Goal: Information Seeking & Learning: Learn about a topic

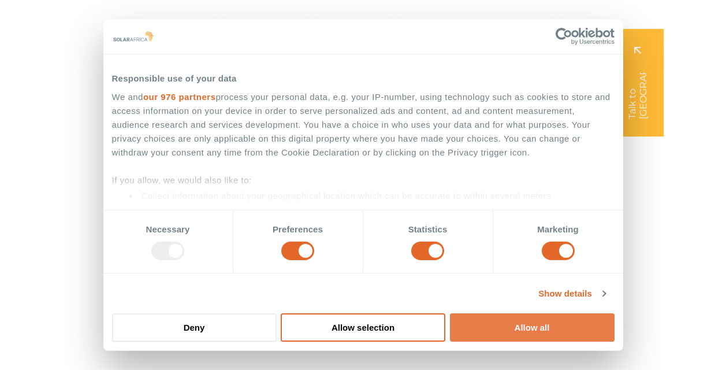
click at [497, 324] on button "Allow all" at bounding box center [532, 327] width 165 height 28
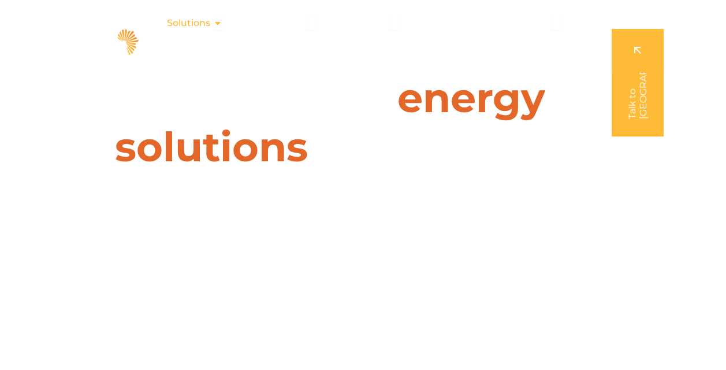
click at [215, 23] on icon "Menu" at bounding box center [217, 22] width 9 height 9
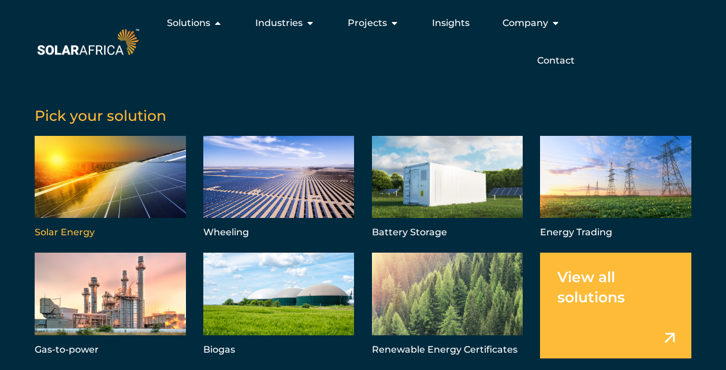
click at [100, 184] on link "Menu" at bounding box center [110, 188] width 151 height 105
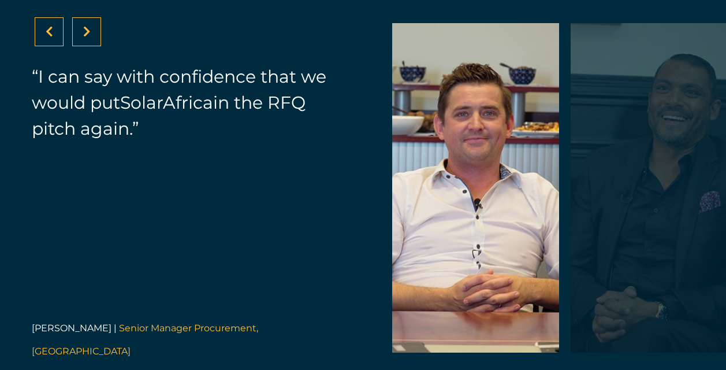
scroll to position [3997, 0]
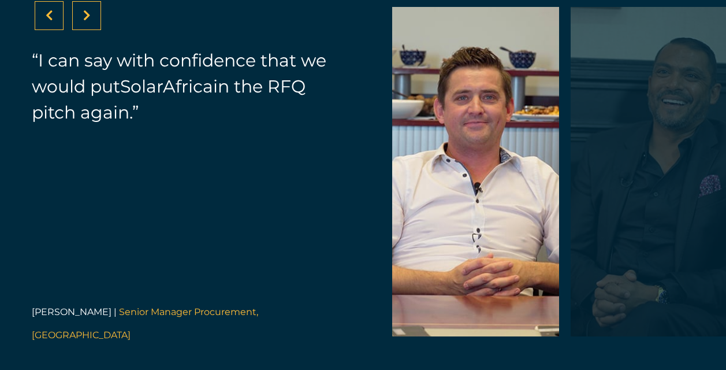
click at [91, 21] on div at bounding box center [86, 15] width 29 height 29
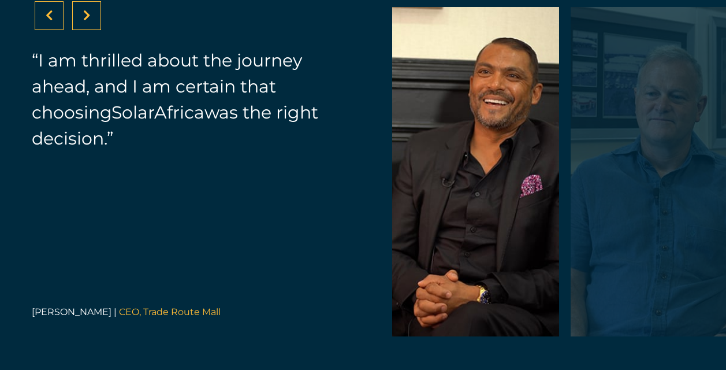
click at [91, 21] on div at bounding box center [86, 15] width 29 height 29
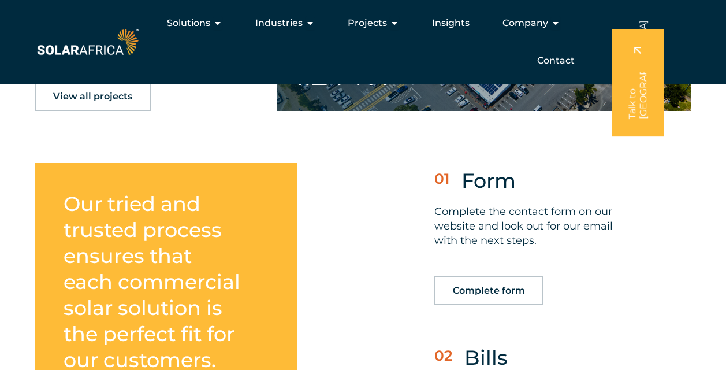
scroll to position [2876, 0]
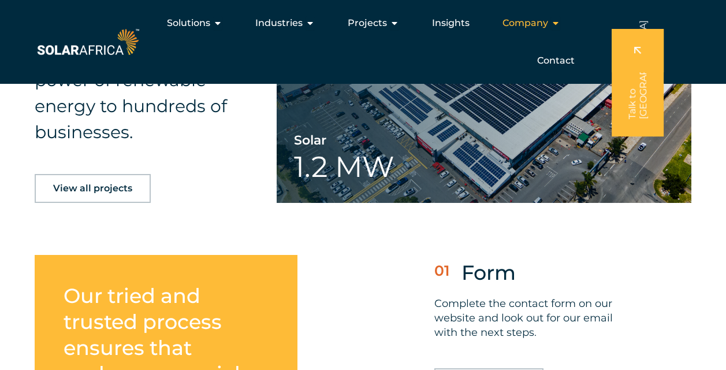
click at [554, 24] on icon "Menu" at bounding box center [555, 22] width 9 height 9
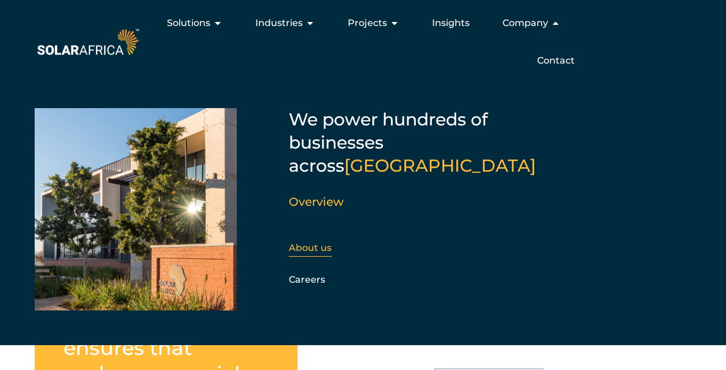
click at [317, 242] on link "About us" at bounding box center [310, 247] width 43 height 11
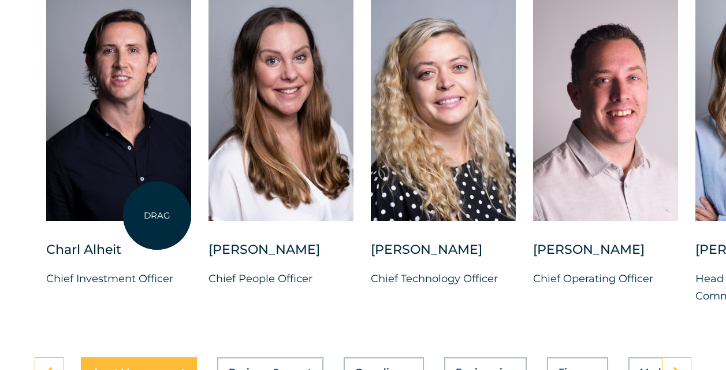
scroll to position [3009, 0]
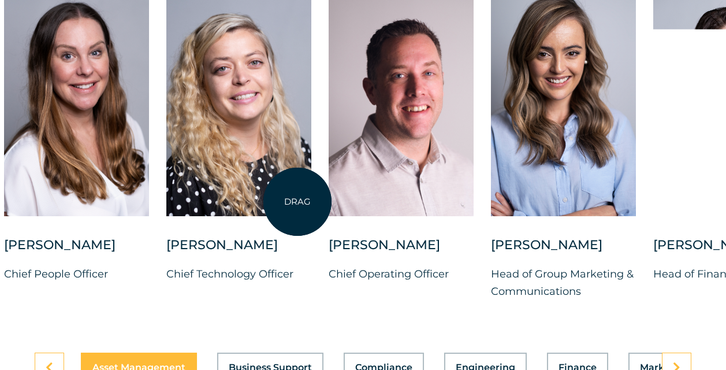
drag, startPoint x: 502, startPoint y: 164, endPoint x: 298, endPoint y: 202, distance: 207.9
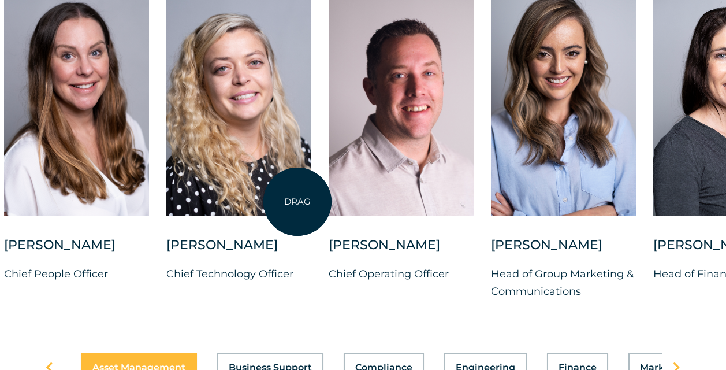
click at [298, 202] on div at bounding box center [238, 101] width 145 height 230
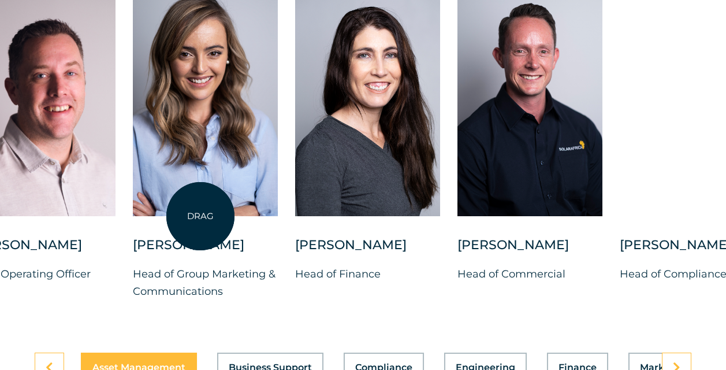
drag, startPoint x: 438, startPoint y: 176, endPoint x: 188, endPoint y: 221, distance: 254.3
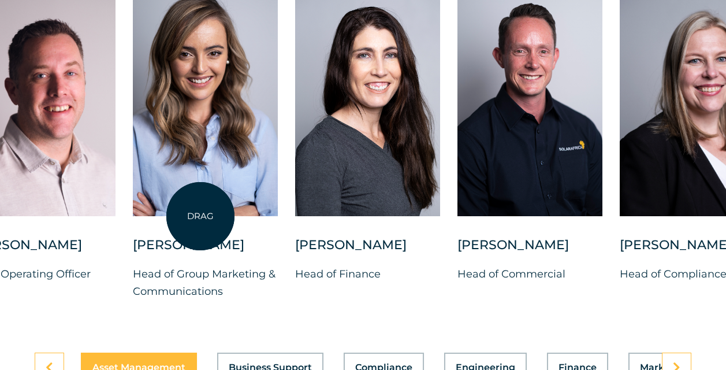
click at [188, 216] on div at bounding box center [205, 101] width 145 height 230
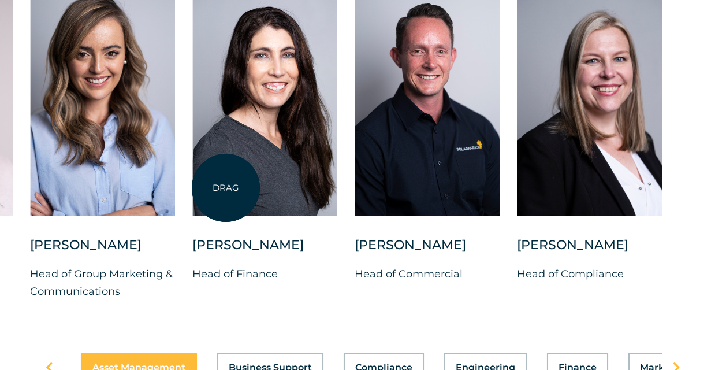
drag, startPoint x: 306, startPoint y: 188, endPoint x: 215, endPoint y: 191, distance: 90.2
click at [215, 191] on div at bounding box center [264, 101] width 145 height 230
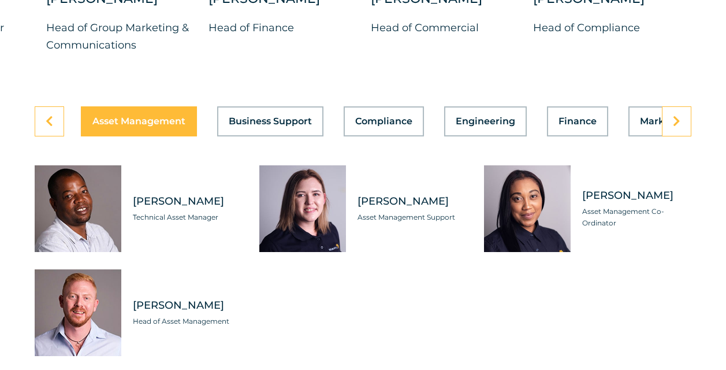
scroll to position [3254, 0]
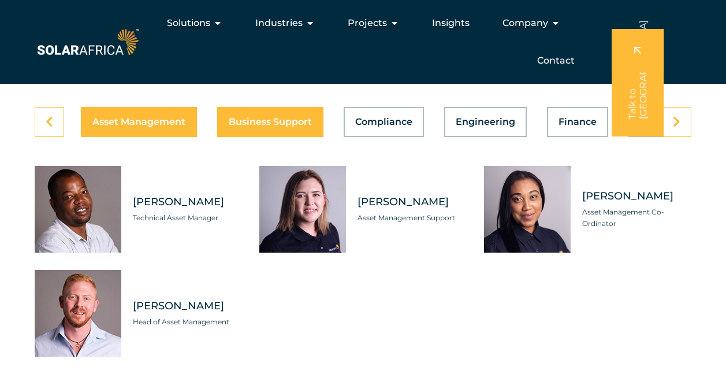
click at [276, 127] on span "Business Support" at bounding box center [270, 121] width 83 height 9
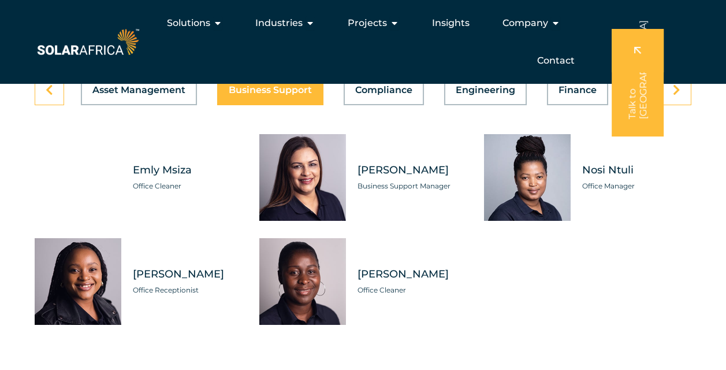
scroll to position [3282, 0]
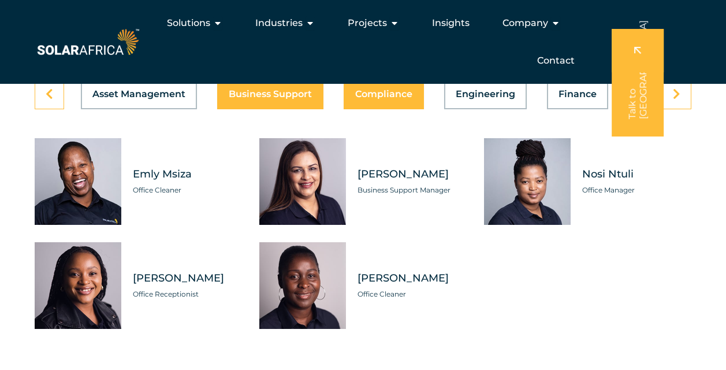
click at [375, 109] on button "Compliance" at bounding box center [384, 94] width 80 height 30
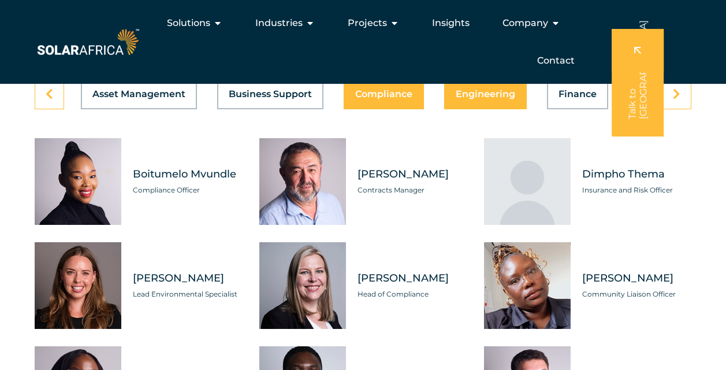
click at [467, 99] on span "Engineering" at bounding box center [486, 94] width 60 height 9
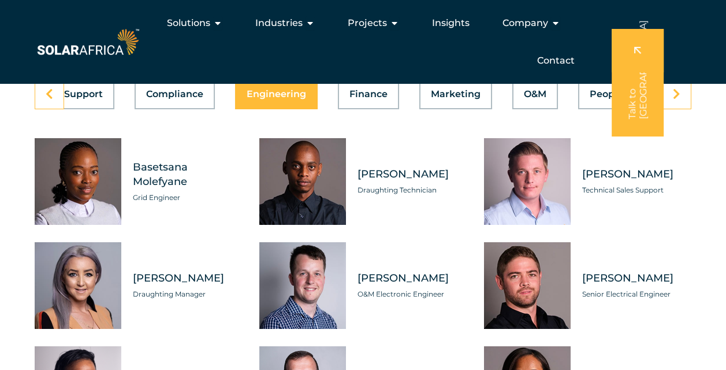
scroll to position [0, 210]
click at [365, 109] on button "Finance" at bounding box center [367, 94] width 61 height 30
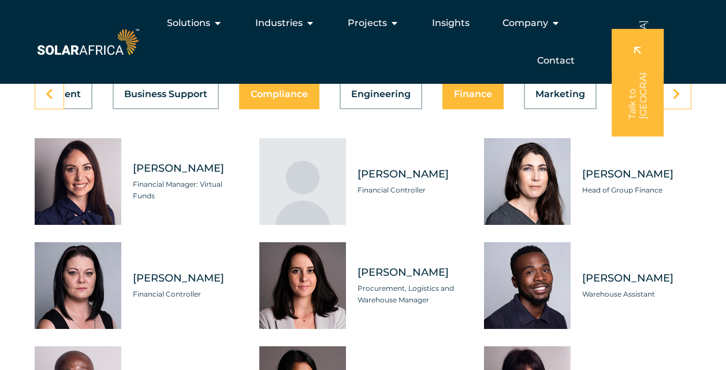
scroll to position [0, 109]
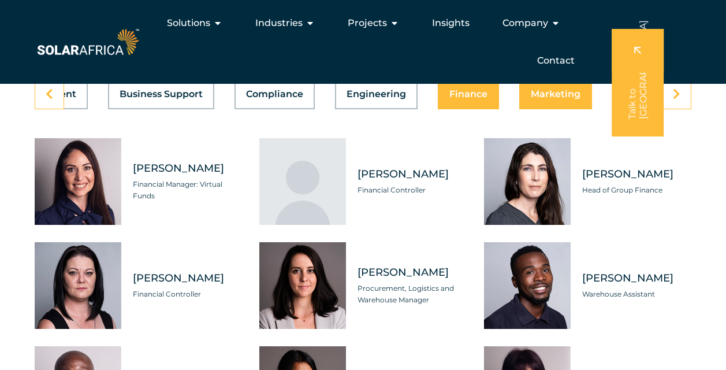
click at [550, 109] on button "Marketing" at bounding box center [555, 94] width 73 height 30
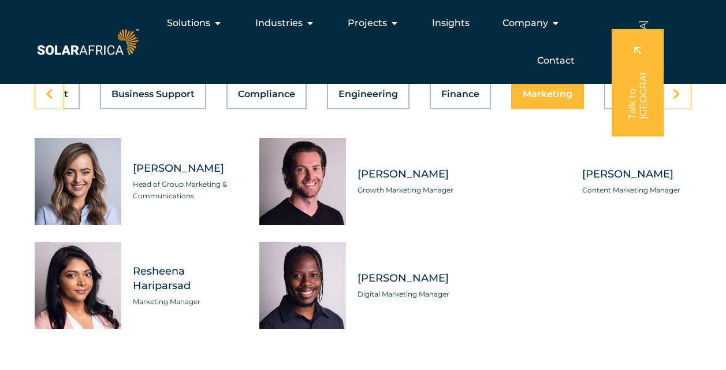
scroll to position [0, 0]
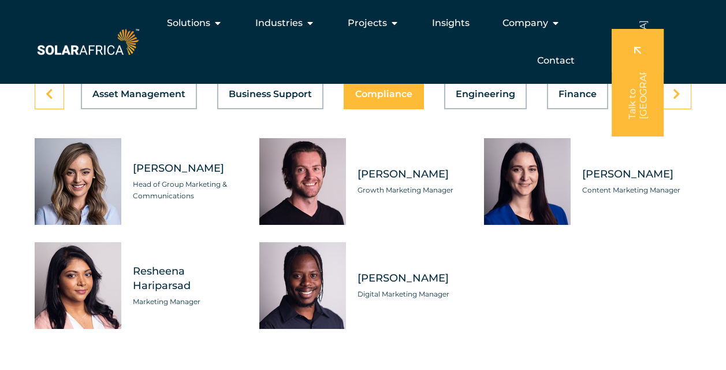
click at [369, 99] on span "Compliance" at bounding box center [383, 94] width 57 height 9
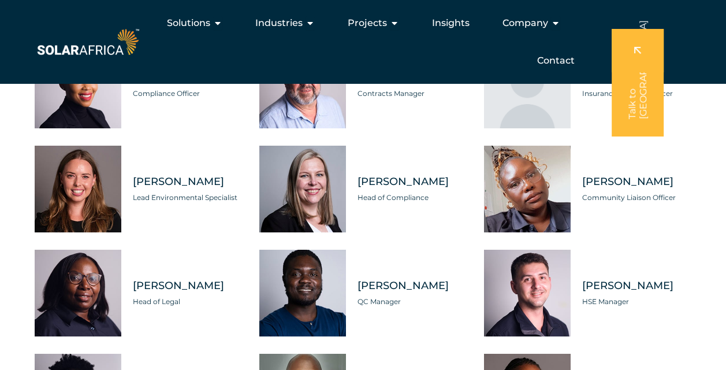
scroll to position [3377, 0]
